Goal: Check status: Check status

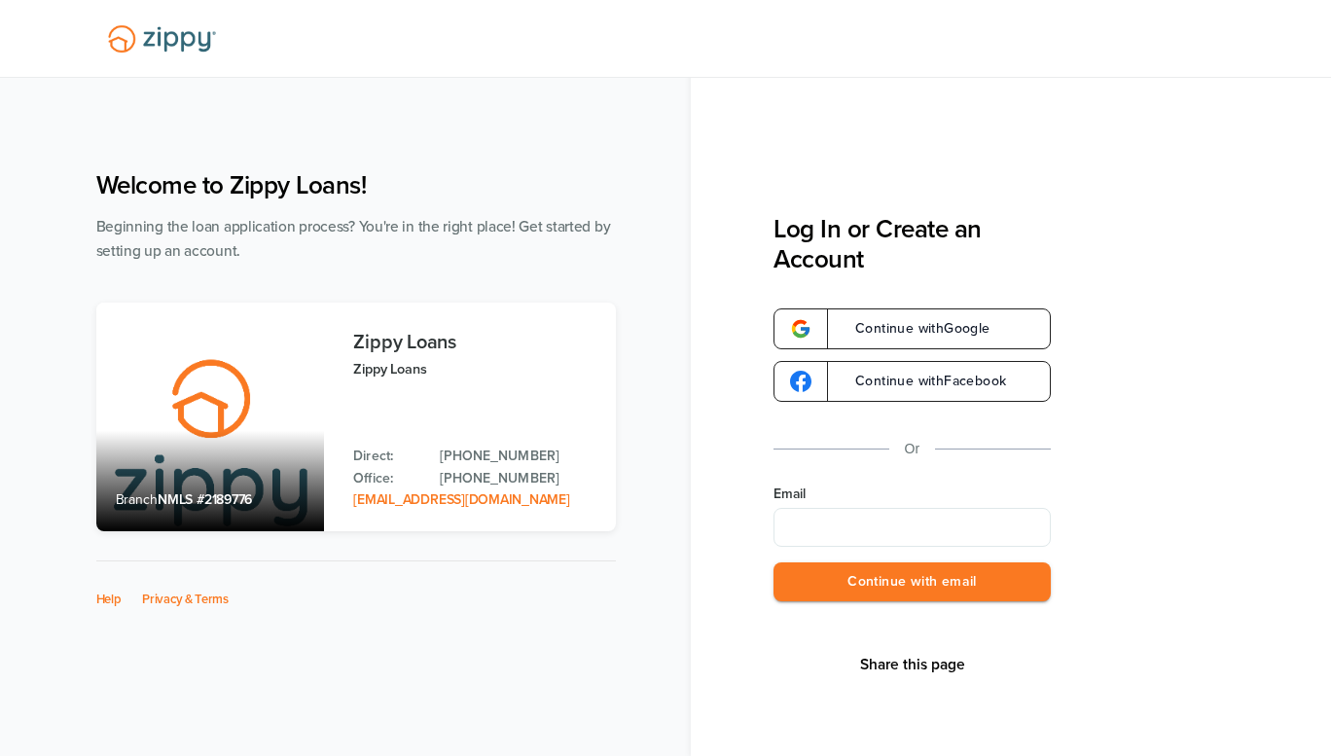
type input "**********"
click at [898, 586] on button "Continue with email" at bounding box center [911, 582] width 277 height 40
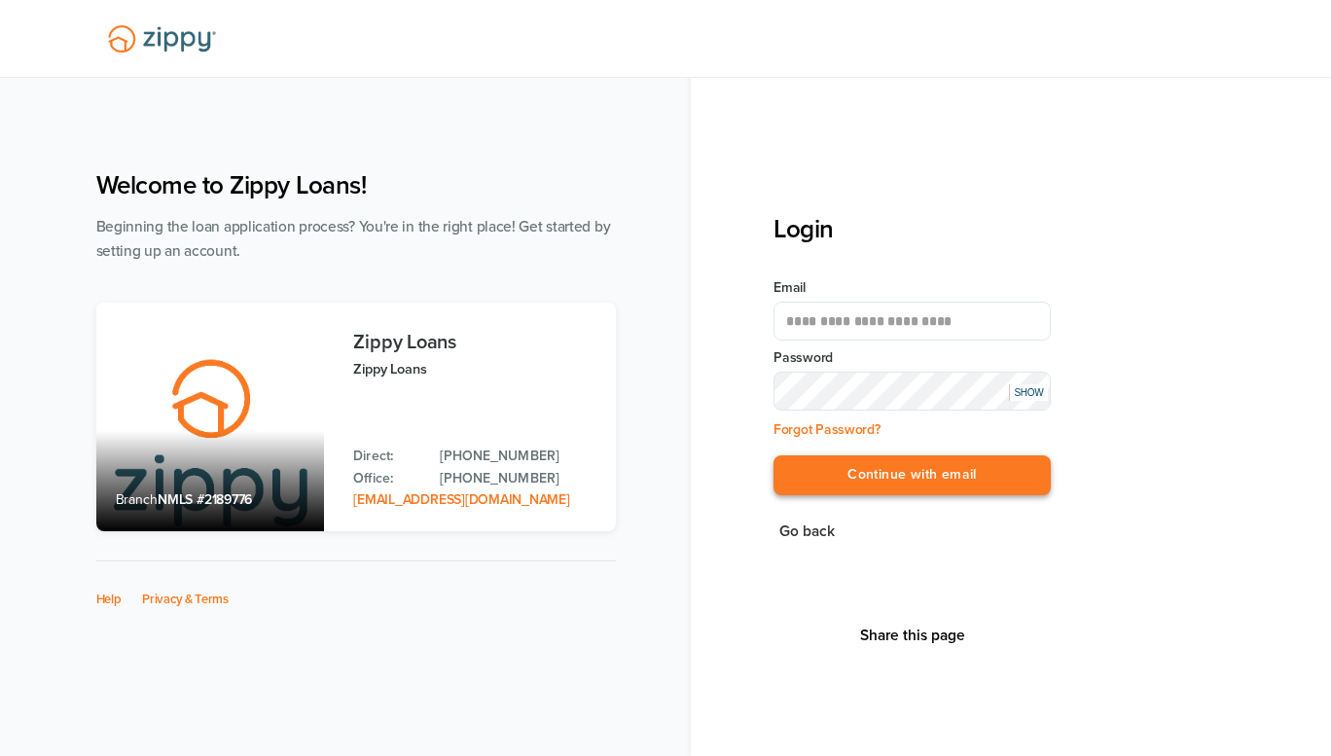
click at [918, 470] on button "Continue with email" at bounding box center [911, 475] width 277 height 40
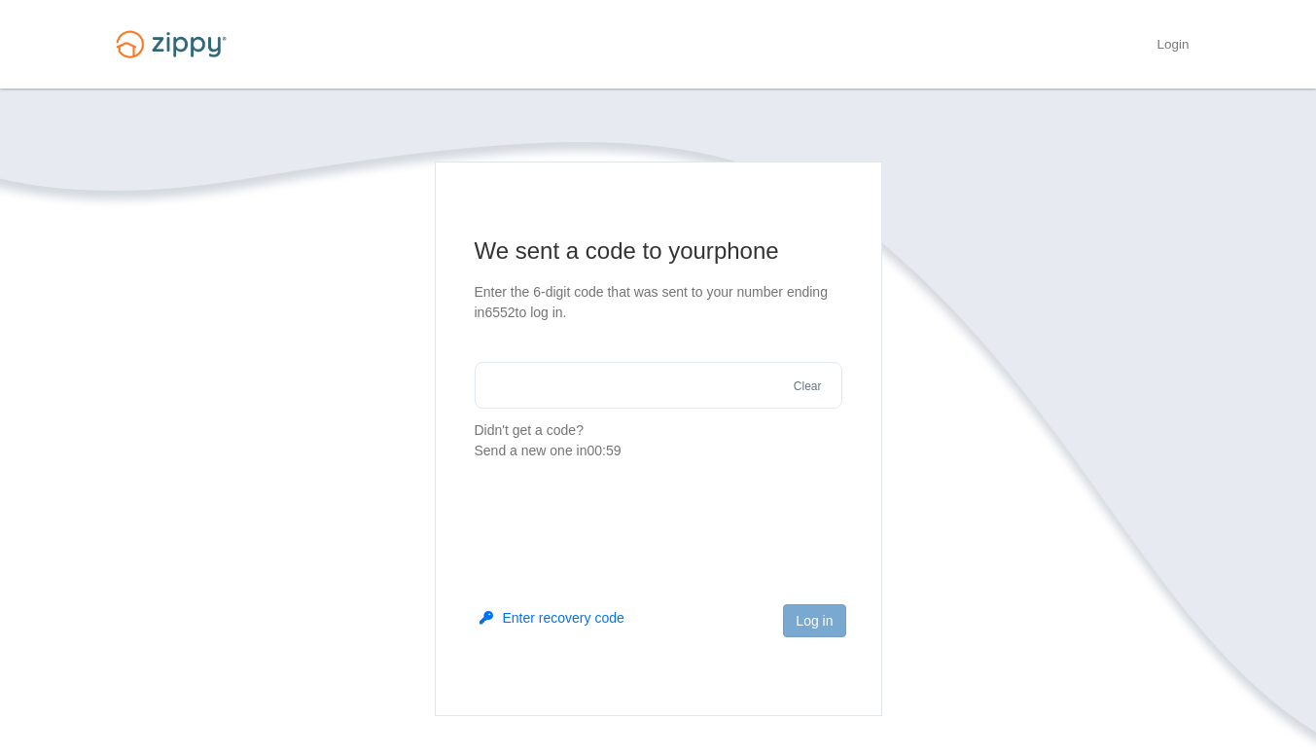
click at [726, 385] on input "text" at bounding box center [659, 385] width 368 height 47
type input "******"
click at [834, 634] on button "Log in" at bounding box center [814, 620] width 62 height 33
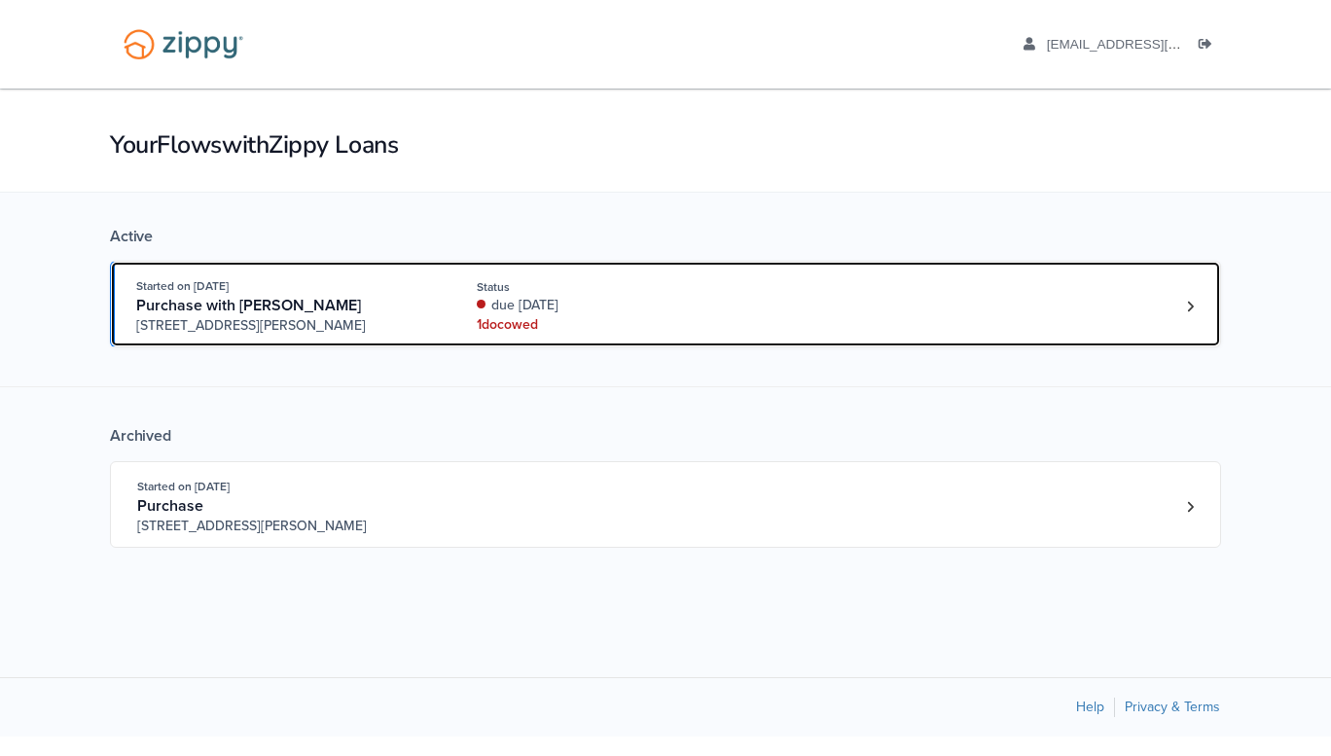
click at [609, 326] on div "1 doc owed" at bounding box center [607, 324] width 260 height 19
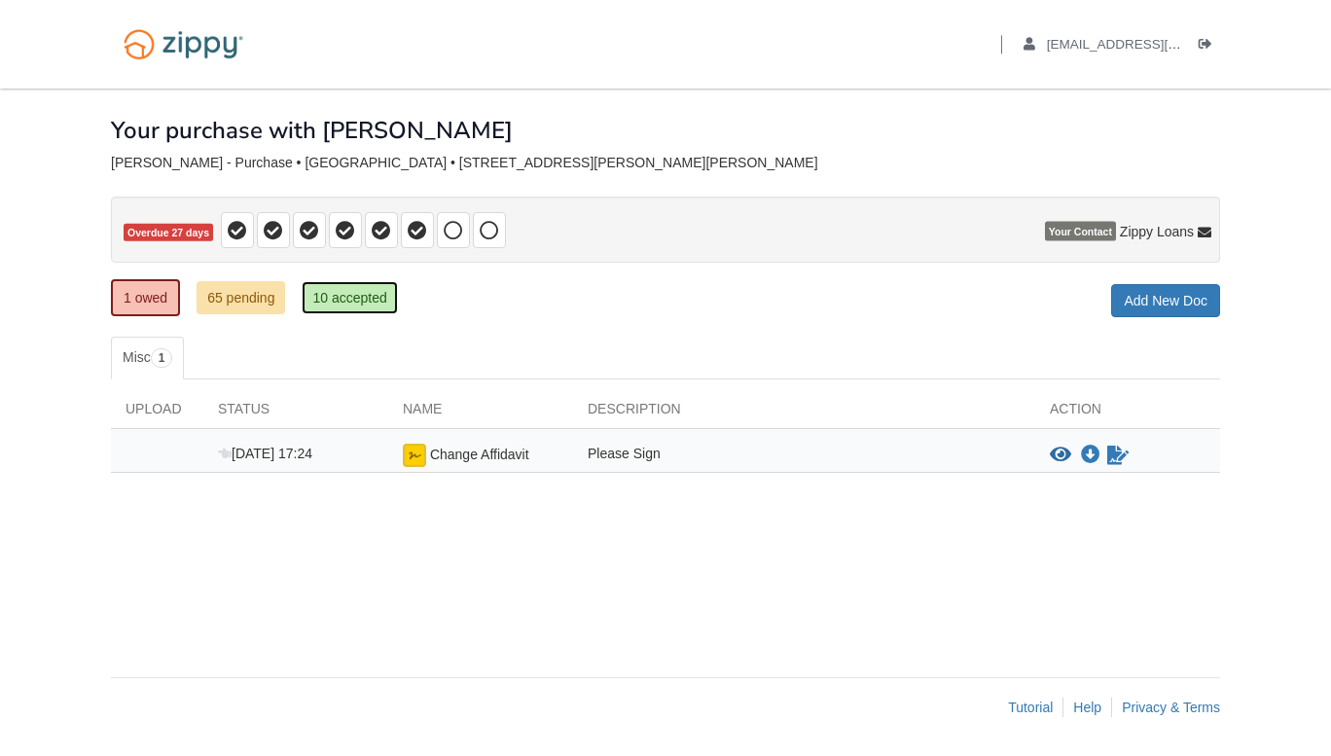
click at [391, 303] on link "10 accepted" at bounding box center [349, 297] width 95 height 33
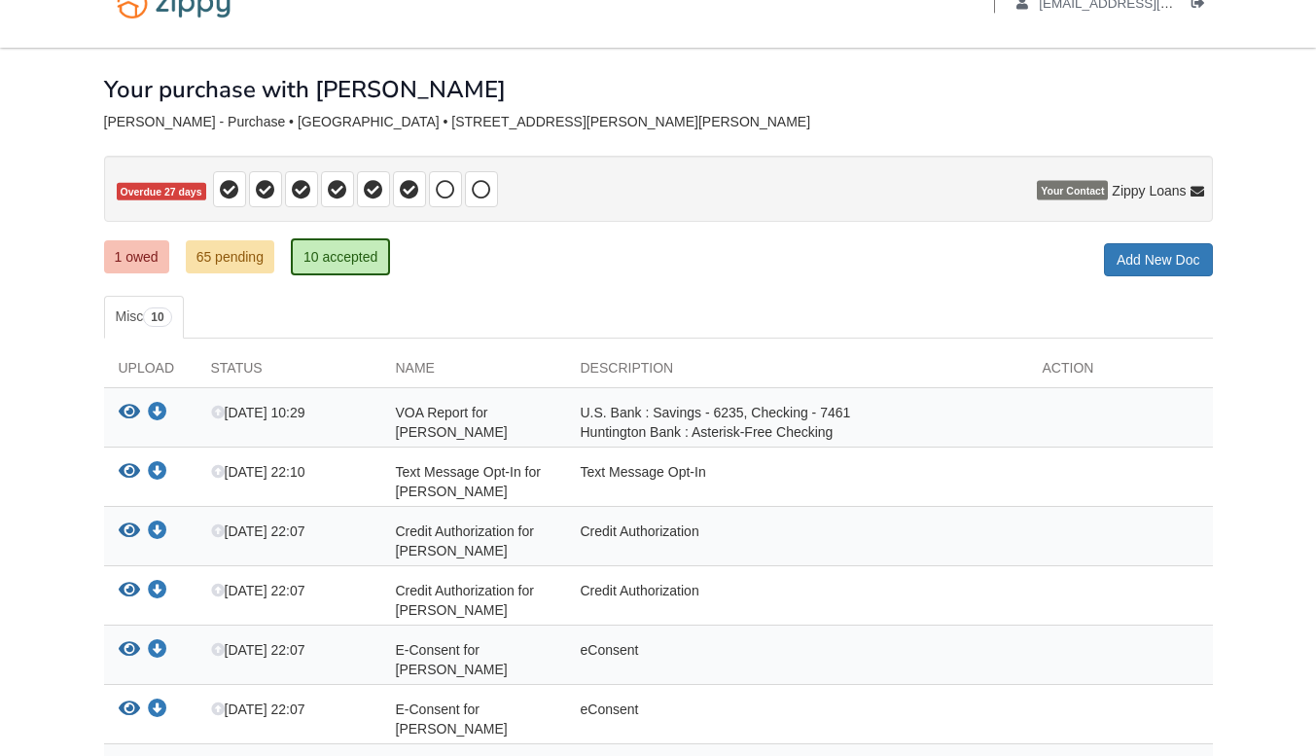
scroll to position [40, 0]
click at [241, 251] on link "65 pending" at bounding box center [230, 257] width 89 height 33
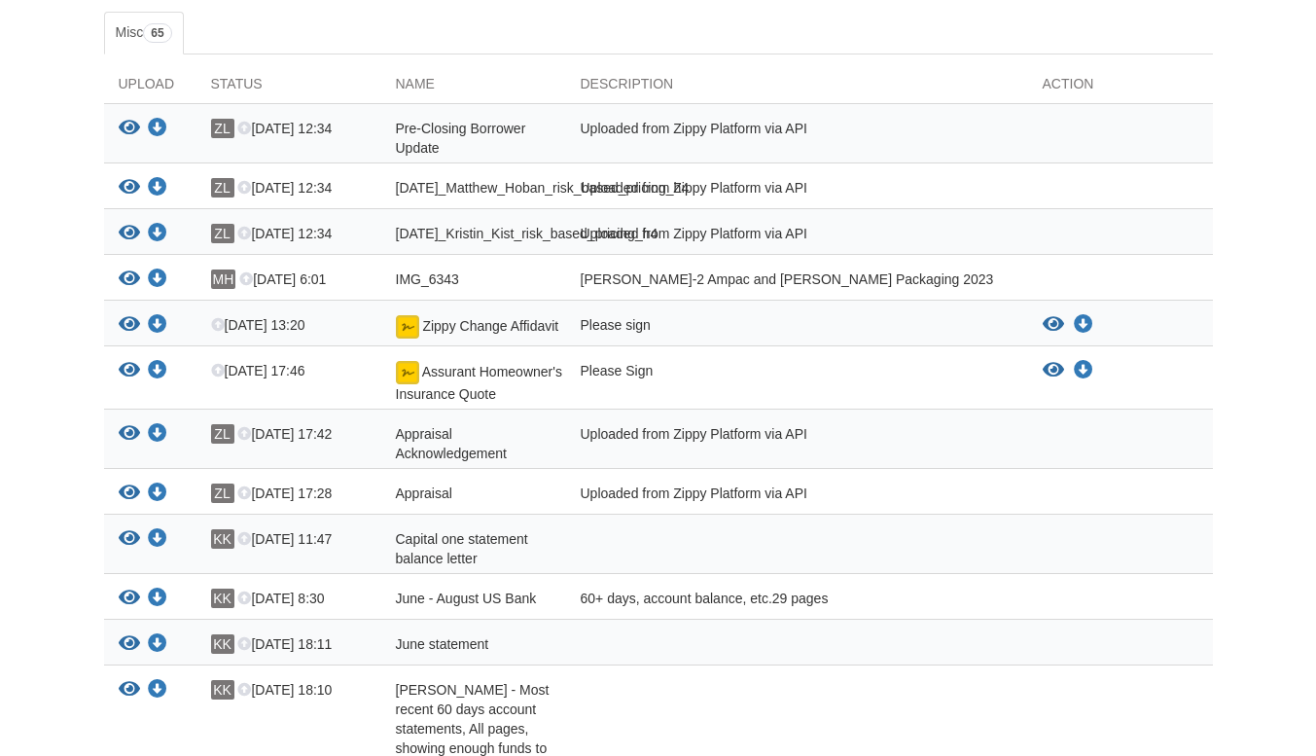
scroll to position [323, 0]
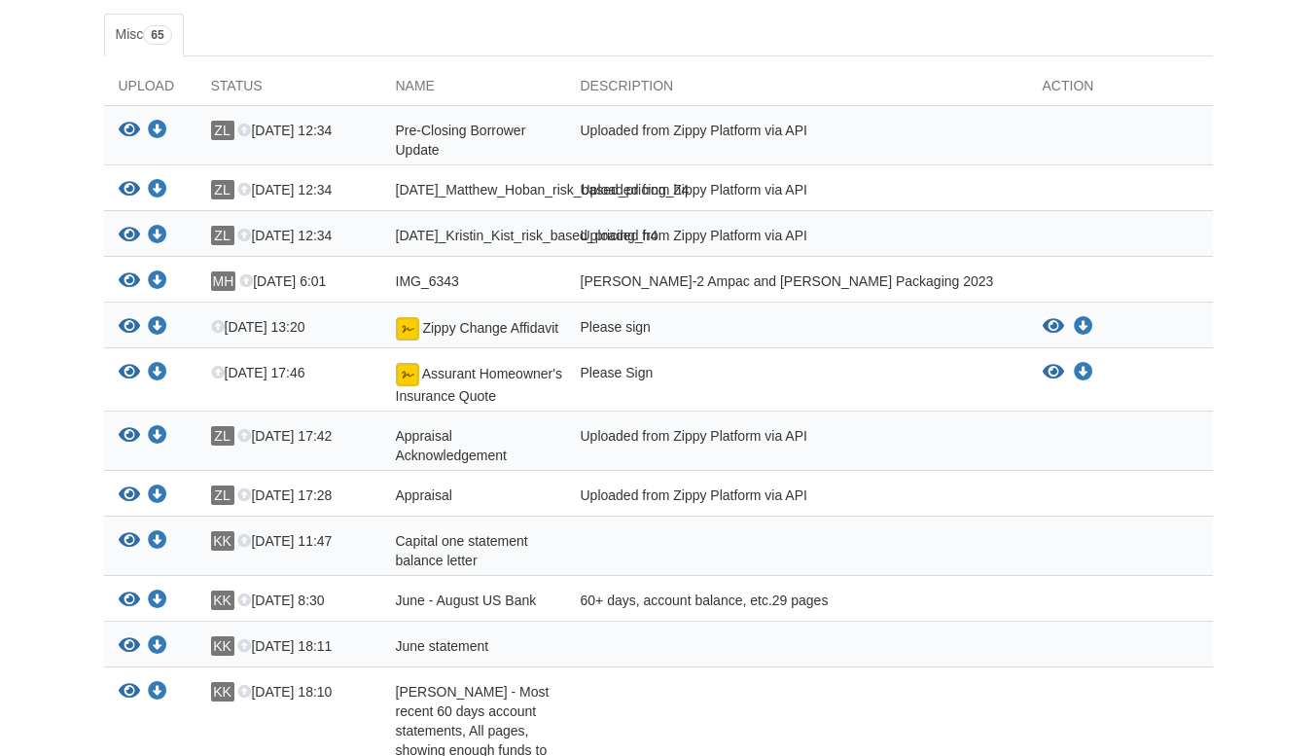
click at [948, 400] on div "Please Sign" at bounding box center [797, 384] width 462 height 43
click at [1053, 382] on icon "View Assurant Homeowner's Insurance Quote" at bounding box center [1053, 372] width 21 height 19
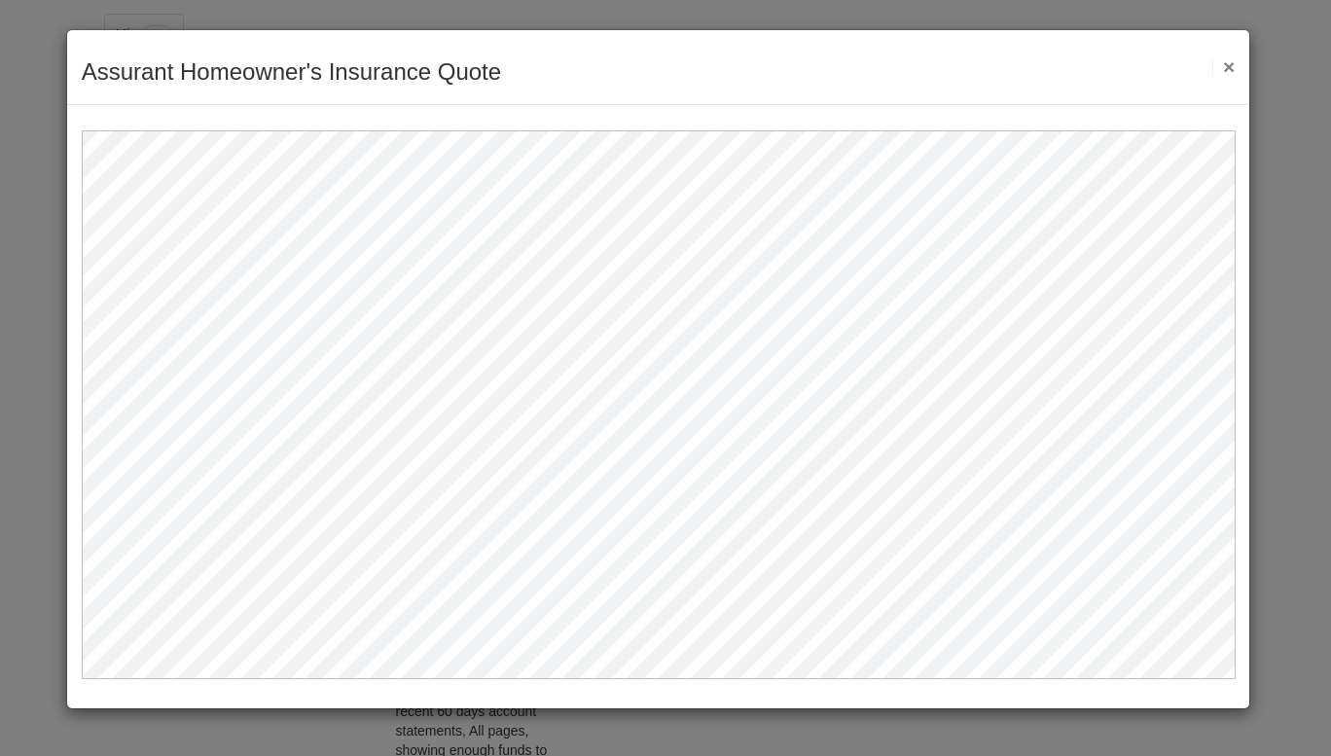
click at [1242, 60] on div "Assurant Homeowner's Insurance Quote Save Cancel Previous Document Next Documen…" at bounding box center [658, 67] width 1183 height 75
click at [1233, 66] on button "×" at bounding box center [1223, 66] width 22 height 20
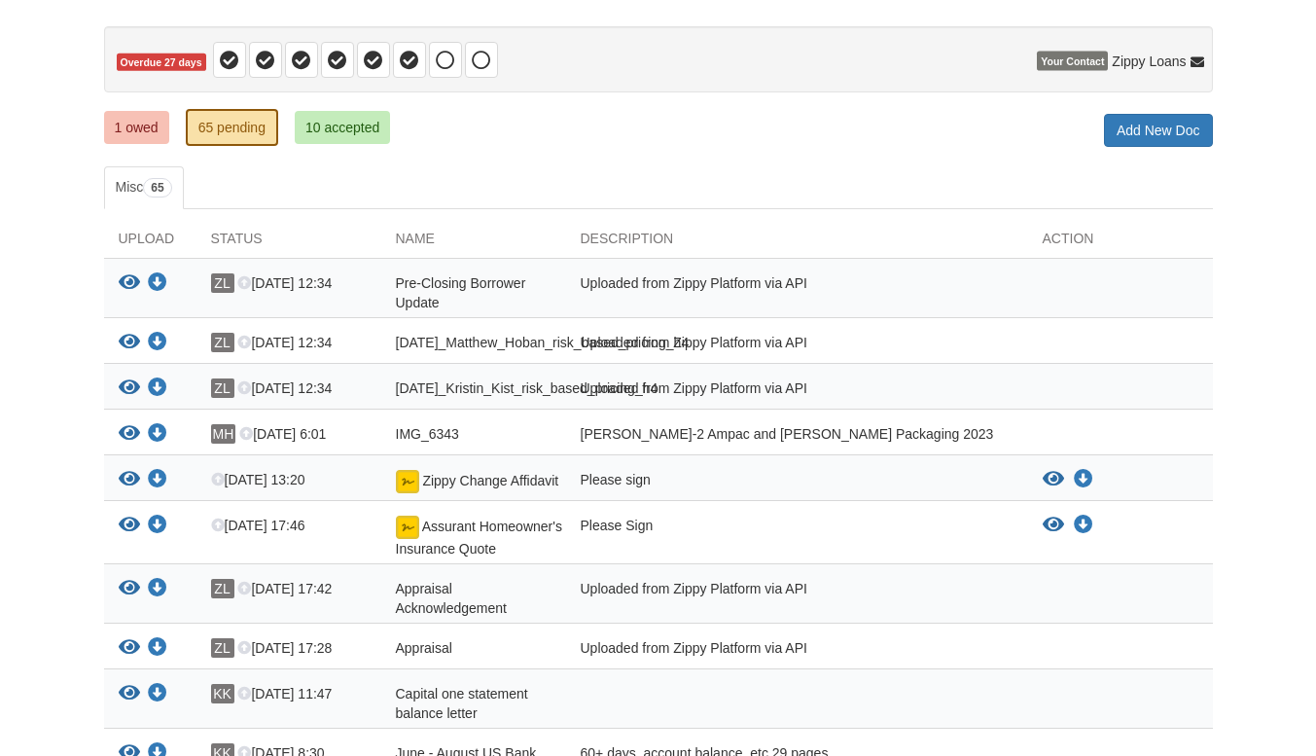
scroll to position [0, 0]
